Goal: Find specific page/section: Find specific page/section

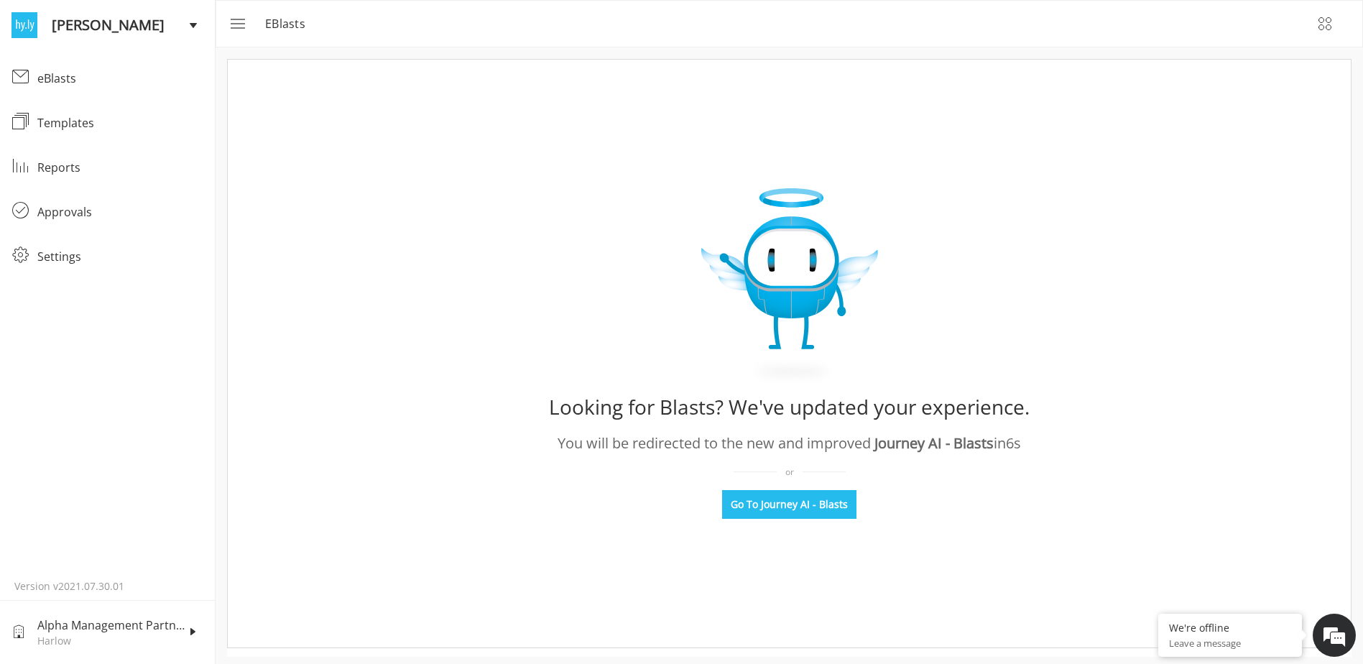
click at [50, 126] on div "Templates" at bounding box center [120, 122] width 166 height 17
click at [772, 504] on span "Go To Journey AI - Blasts" at bounding box center [789, 504] width 117 height 14
